Goal: Entertainment & Leisure: Consume media (video, audio)

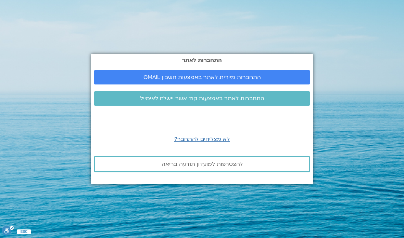
click at [260, 80] on span "התחברות מיידית לאתר באמצעות חשבון GMAIL" at bounding box center [201, 77] width 199 height 6
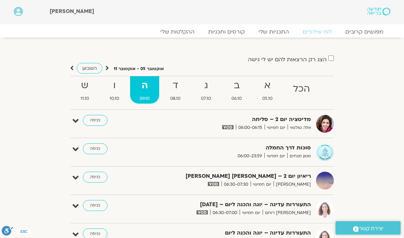
click at [177, 87] on strong "ד" at bounding box center [175, 85] width 29 height 15
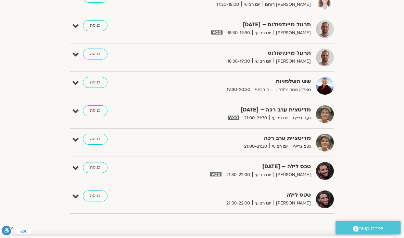
scroll to position [654, 0]
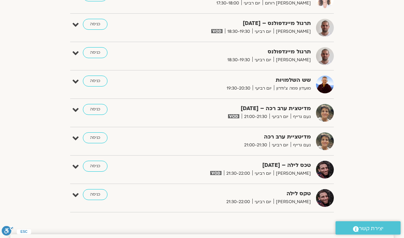
click at [97, 166] on link "כניסה" at bounding box center [95, 166] width 25 height 11
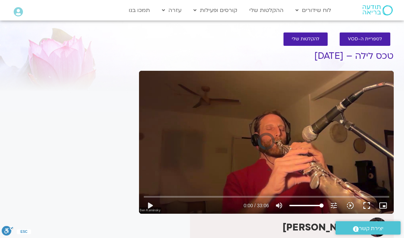
click at [152, 206] on button "play_arrow" at bounding box center [150, 206] width 16 height 16
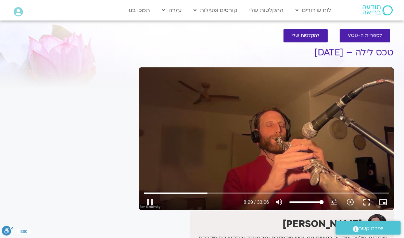
click at [152, 203] on button "pause" at bounding box center [150, 202] width 16 height 16
type input "509.505561503618"
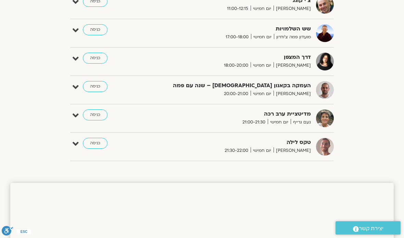
scroll to position [563, 0]
click at [98, 86] on link "כניסה" at bounding box center [95, 86] width 25 height 11
